Goal: Task Accomplishment & Management: Manage account settings

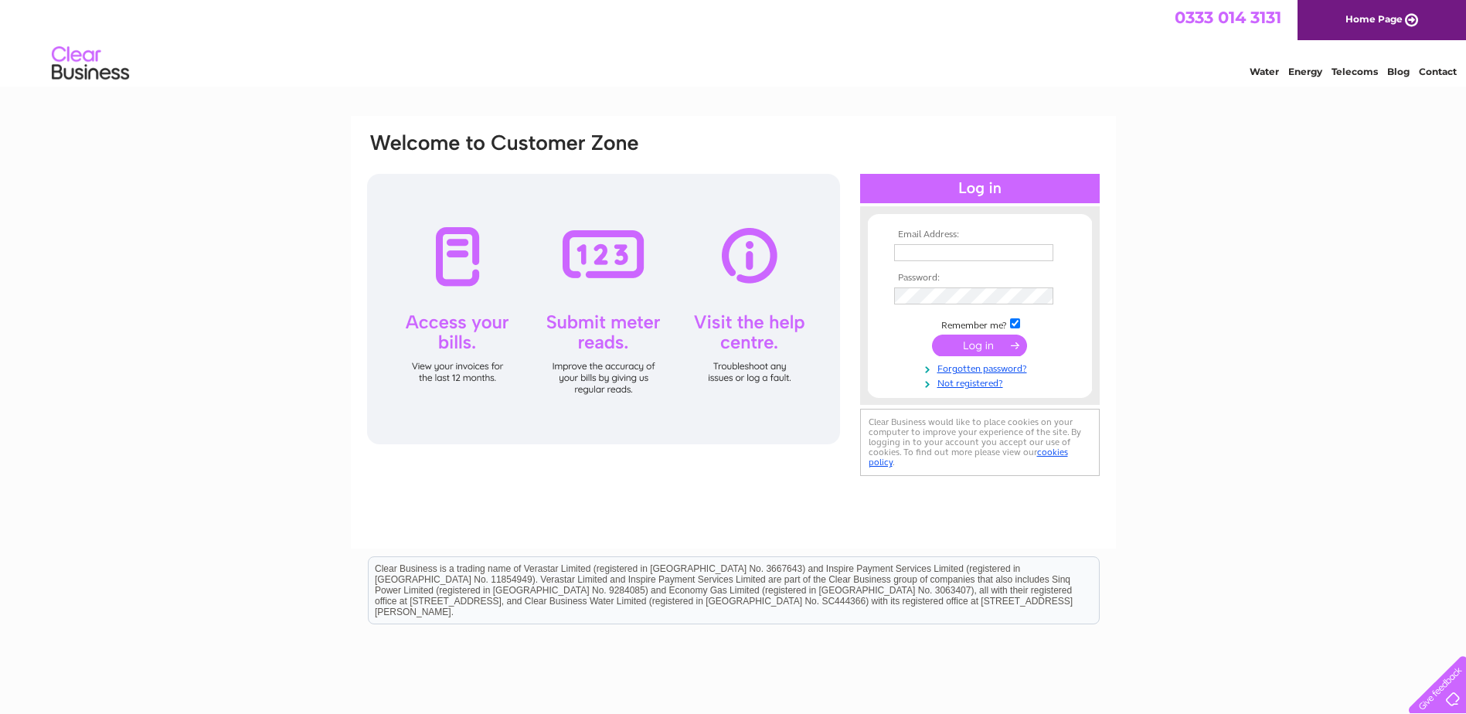
type input "admin@ellontimber.co.uk"
click at [970, 346] on input "submit" at bounding box center [979, 346] width 95 height 22
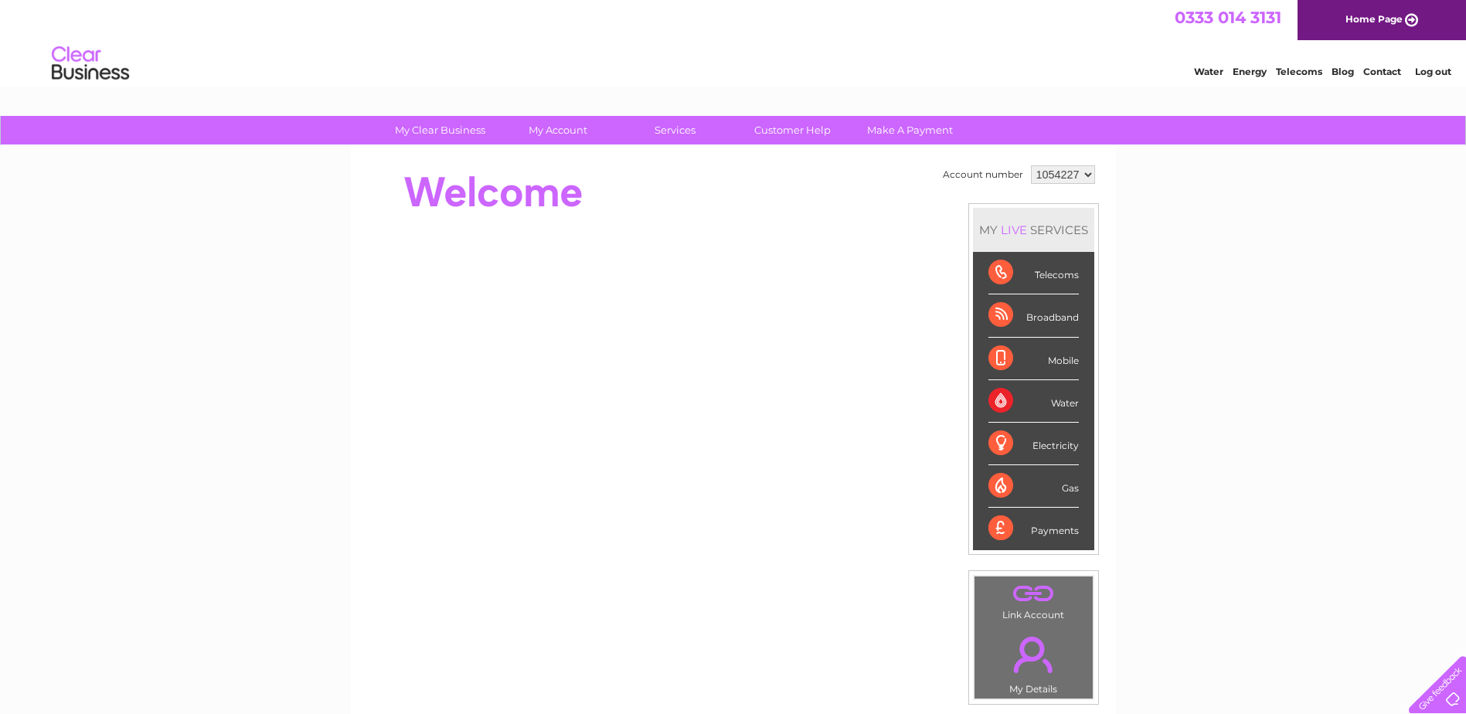
click at [1085, 177] on select "1054227 1054228" at bounding box center [1063, 174] width 64 height 19
select select "1054228"
click at [1031, 165] on select "1054227 1054228" at bounding box center [1063, 174] width 64 height 19
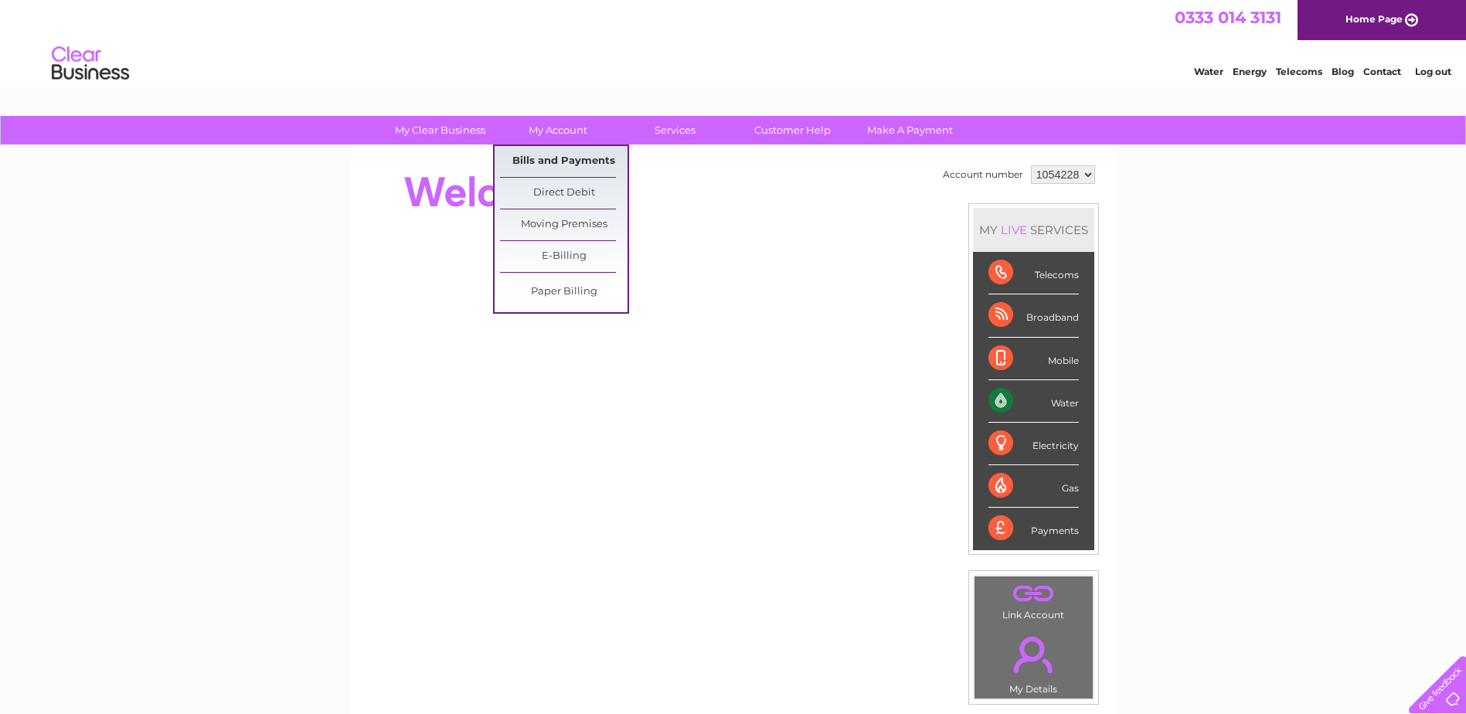
click at [559, 161] on link "Bills and Payments" at bounding box center [563, 161] width 127 height 31
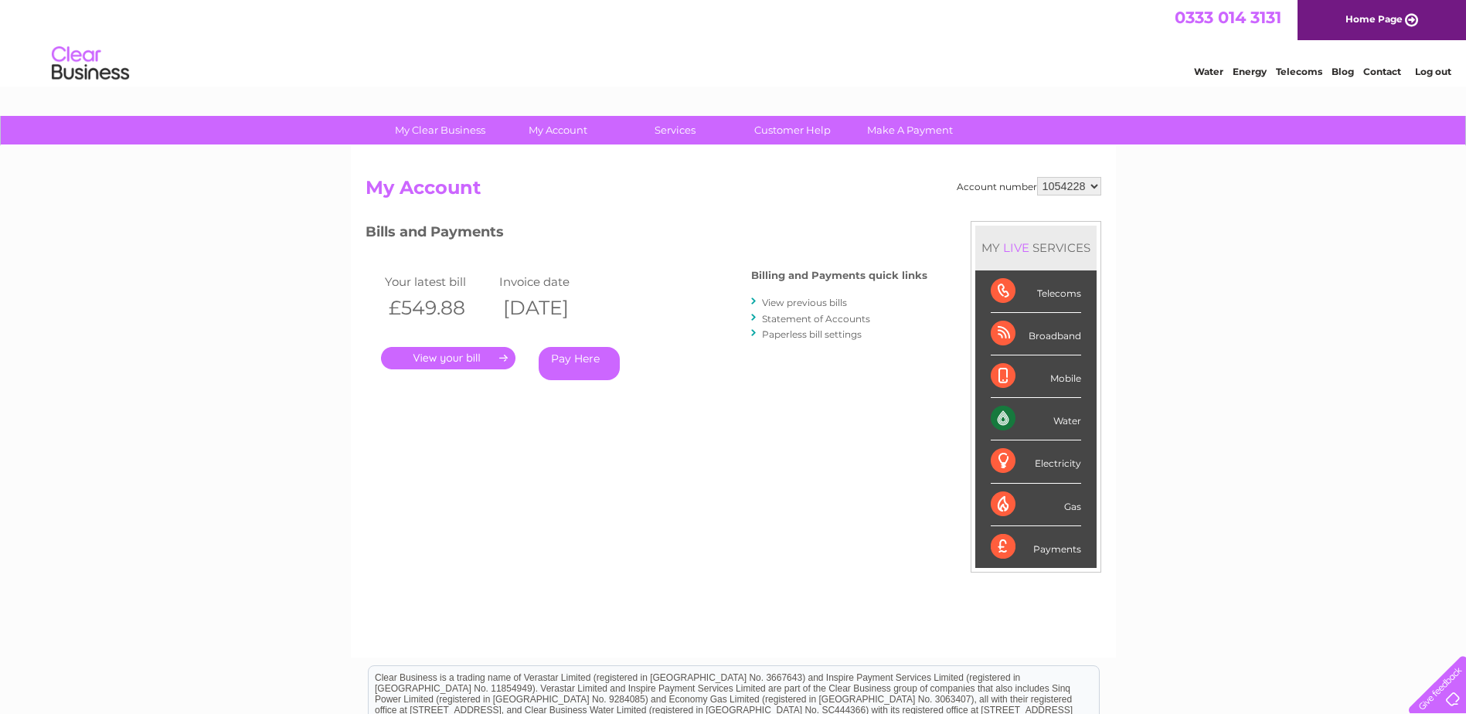
click at [506, 355] on link "." at bounding box center [448, 358] width 134 height 22
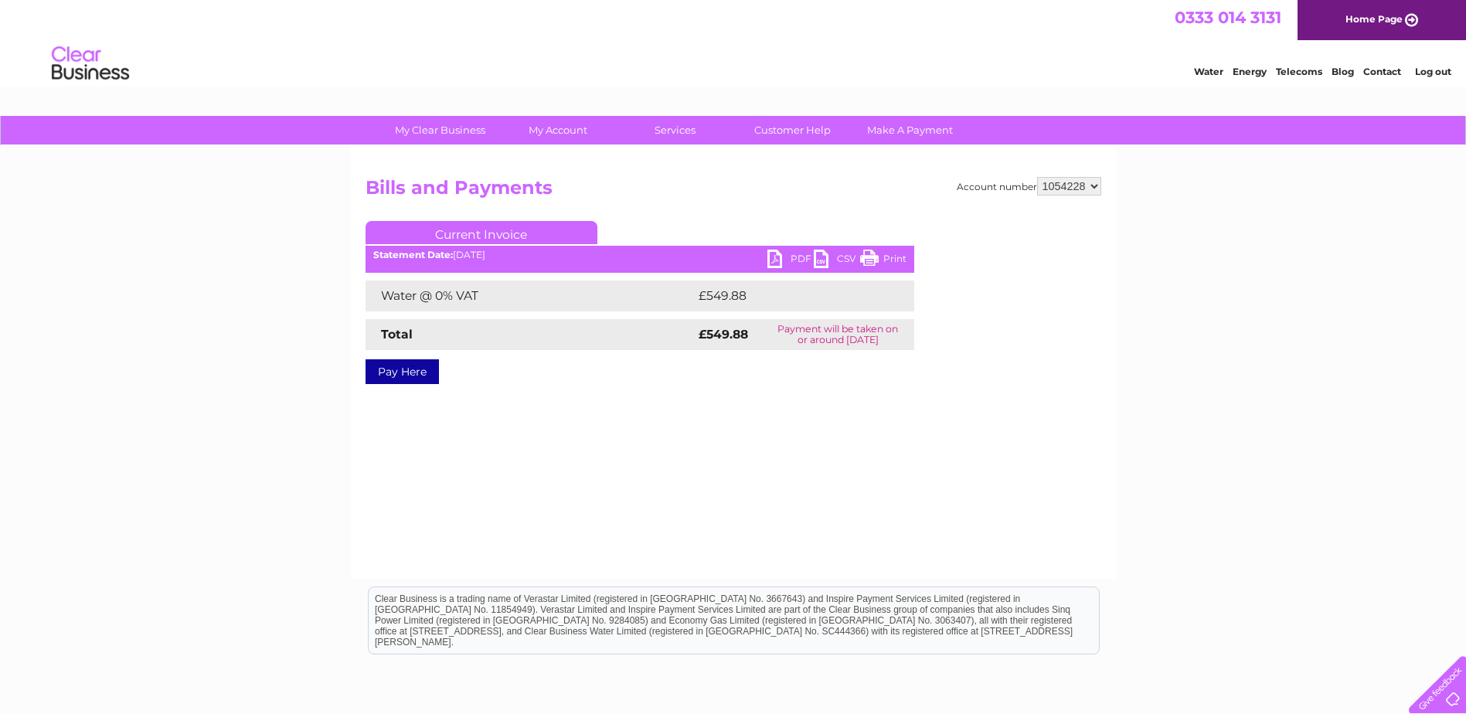
click at [783, 256] on link "PDF" at bounding box center [790, 261] width 46 height 22
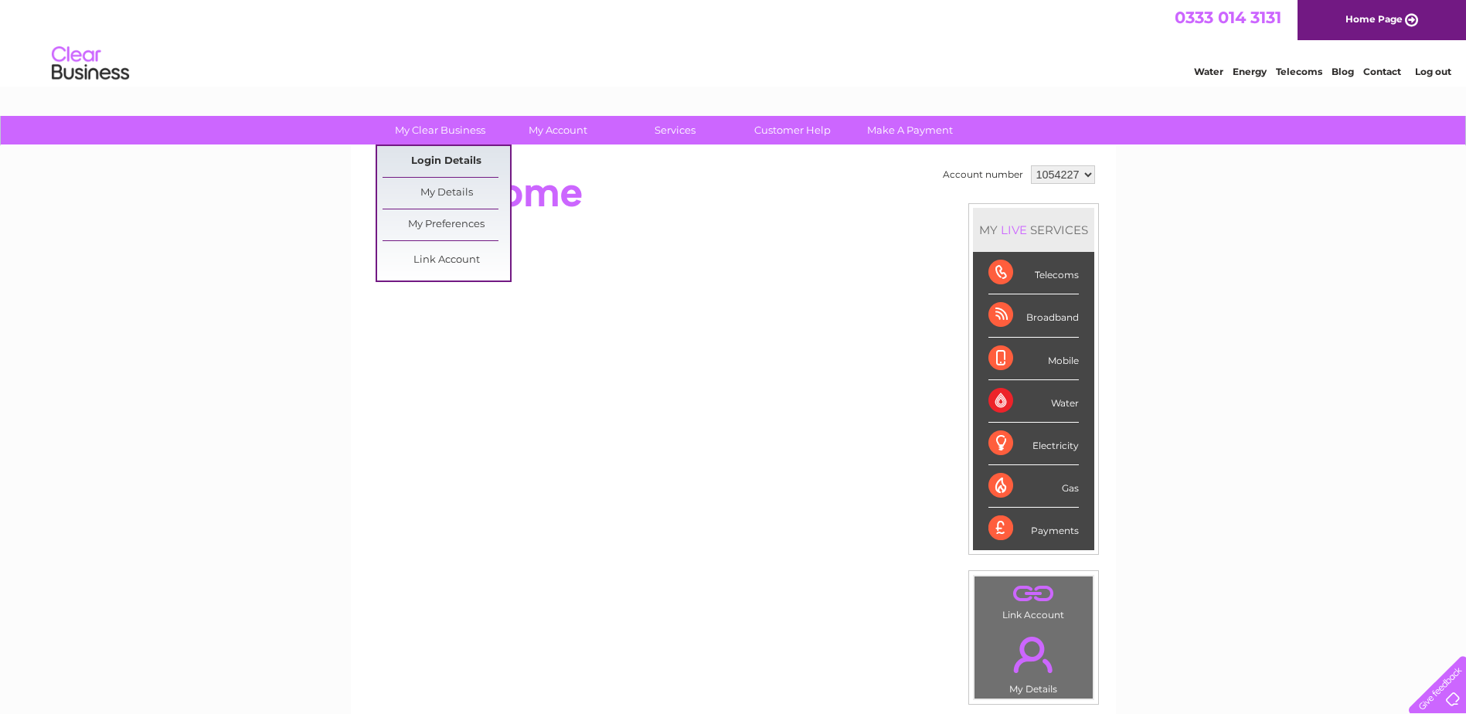
click at [453, 151] on link "Login Details" at bounding box center [445, 161] width 127 height 31
